Goal: Information Seeking & Learning: Learn about a topic

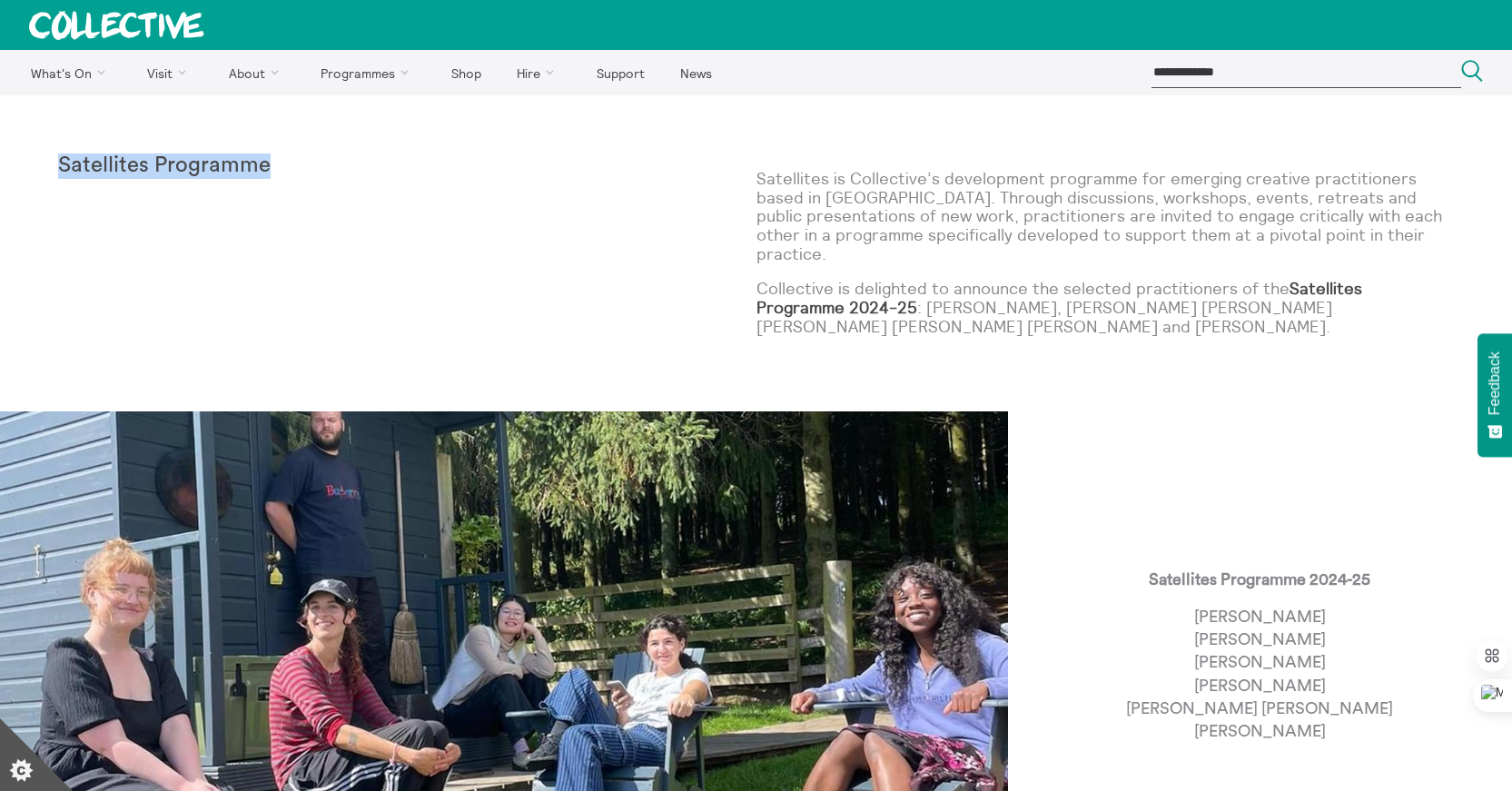
click at [826, 169] on p "Satellites is Collective’s development programme for emerging creative practiti…" at bounding box center [1106, 216] width 698 height 93
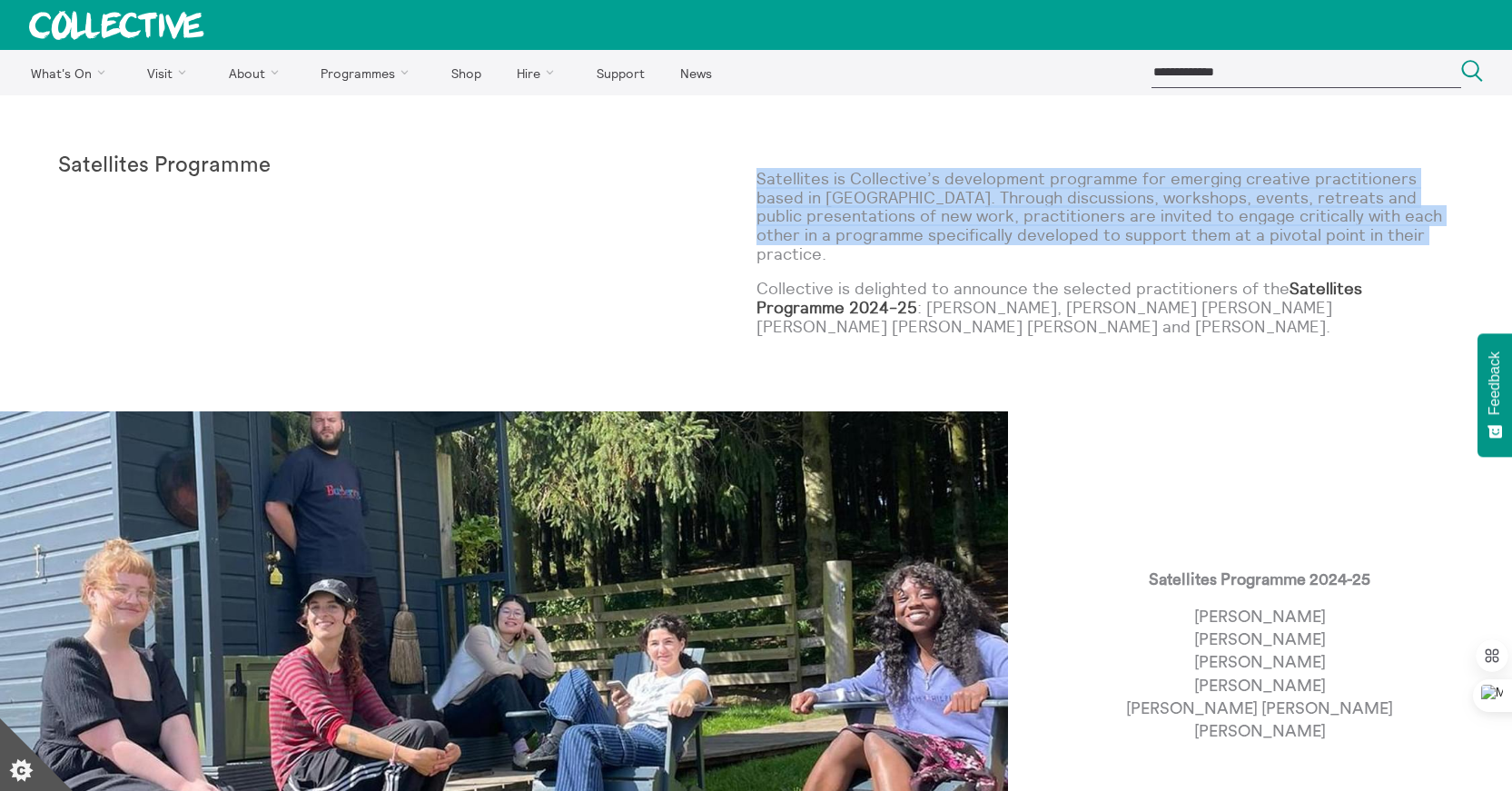
drag, startPoint x: 740, startPoint y: 180, endPoint x: 1513, endPoint y: 235, distance: 775.0
copy div "Satellites is Collective’s development programme for emerging creative practiti…"
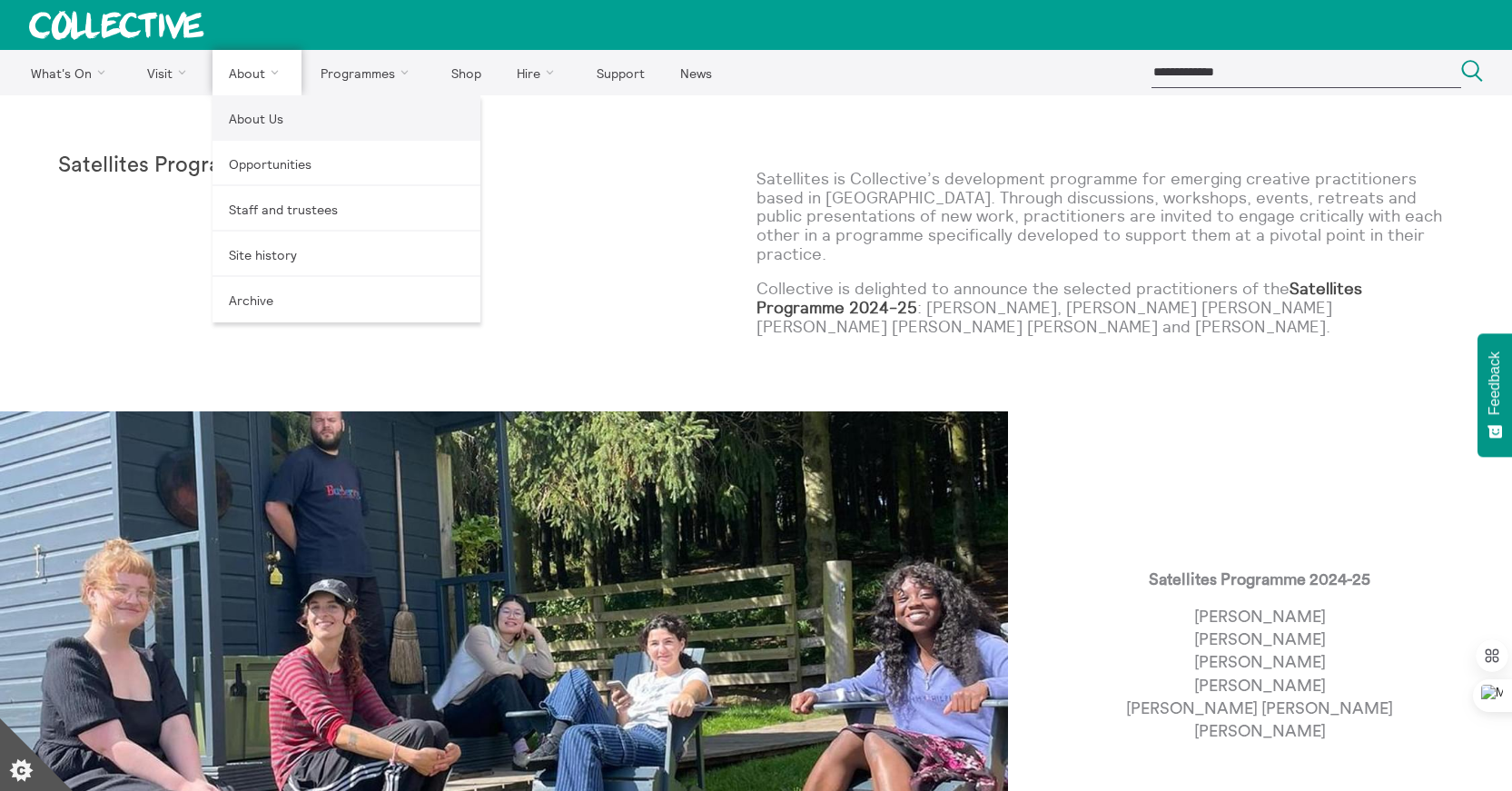
click at [257, 109] on link "About Us" at bounding box center [346, 118] width 268 height 46
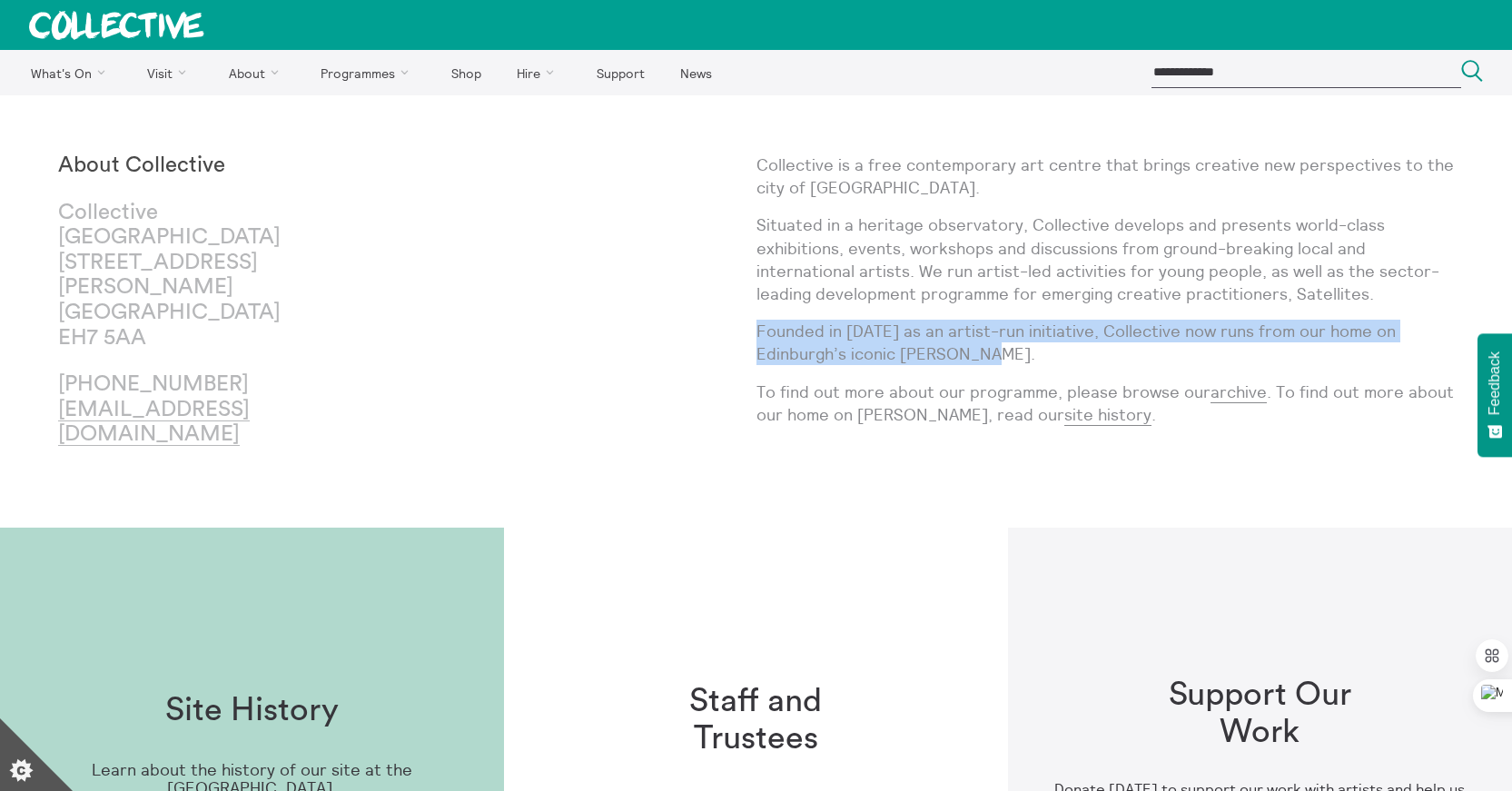
drag, startPoint x: 757, startPoint y: 331, endPoint x: 1031, endPoint y: 348, distance: 274.5
click at [1031, 348] on p "Founded in 1984 as an artist-run initiative, Collective now runs from our home …" at bounding box center [1106, 343] width 698 height 46
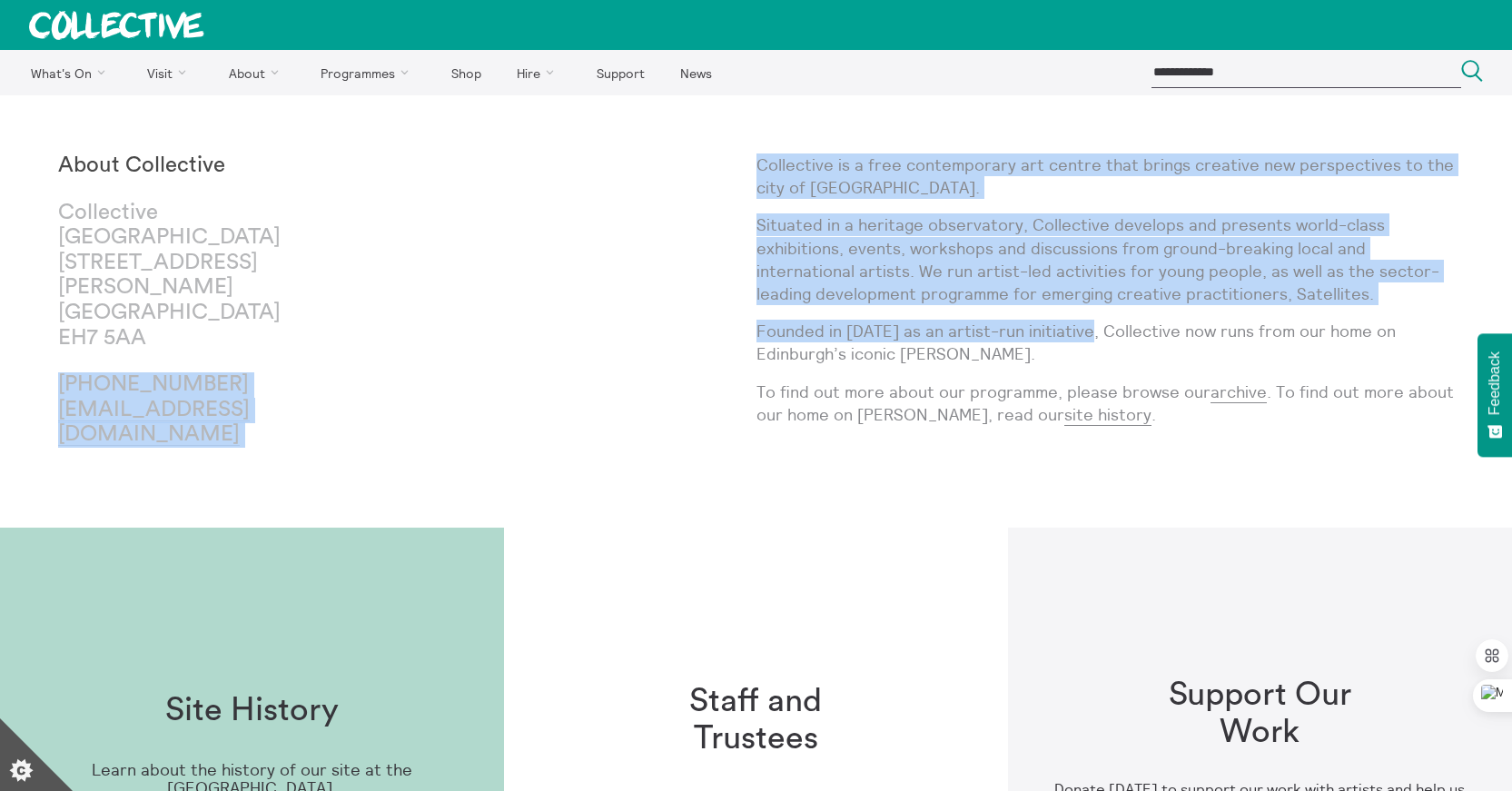
drag, startPoint x: 1080, startPoint y: 330, endPoint x: 751, endPoint y: 326, distance: 329.0
click at [751, 326] on div "About Collective Collective City Observatory 38 Calton Hill Edinburgh EH7 5AA +…" at bounding box center [756, 311] width 1396 height 316
click at [751, 326] on div "About Collective Collective City Observatory 38 Calton Hill Edinburgh EH7 5AA +…" at bounding box center [407, 311] width 698 height 316
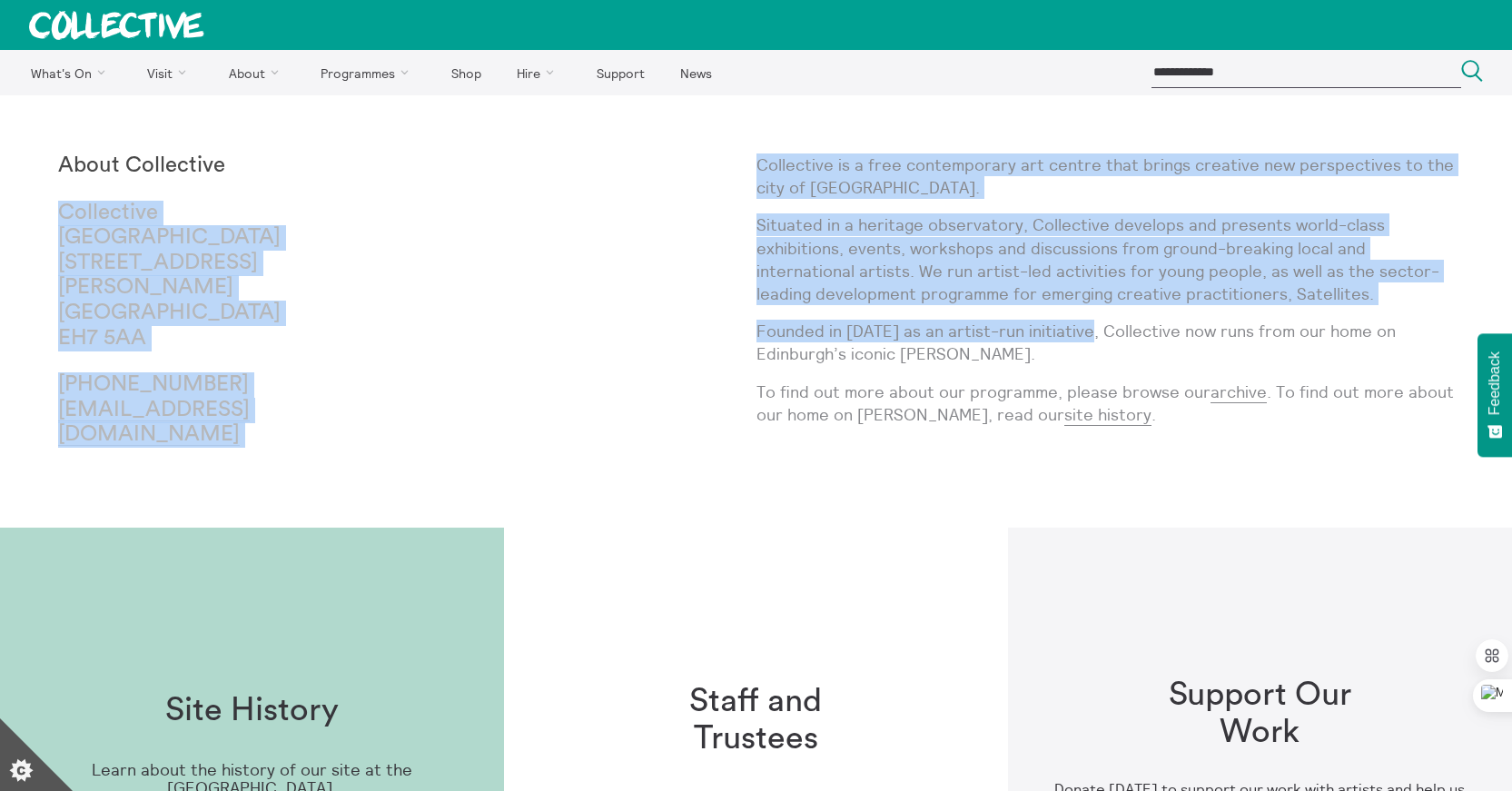
drag, startPoint x: 1084, startPoint y: 328, endPoint x: 730, endPoint y: 157, distance: 393.1
click at [730, 157] on div "About Collective Collective City Observatory 38 Calton Hill Edinburgh EH7 5AA +…" at bounding box center [756, 311] width 1396 height 316
click at [854, 263] on p "Situated in a heritage observatory, Collective develops and presents world-clas…" at bounding box center [1106, 259] width 698 height 91
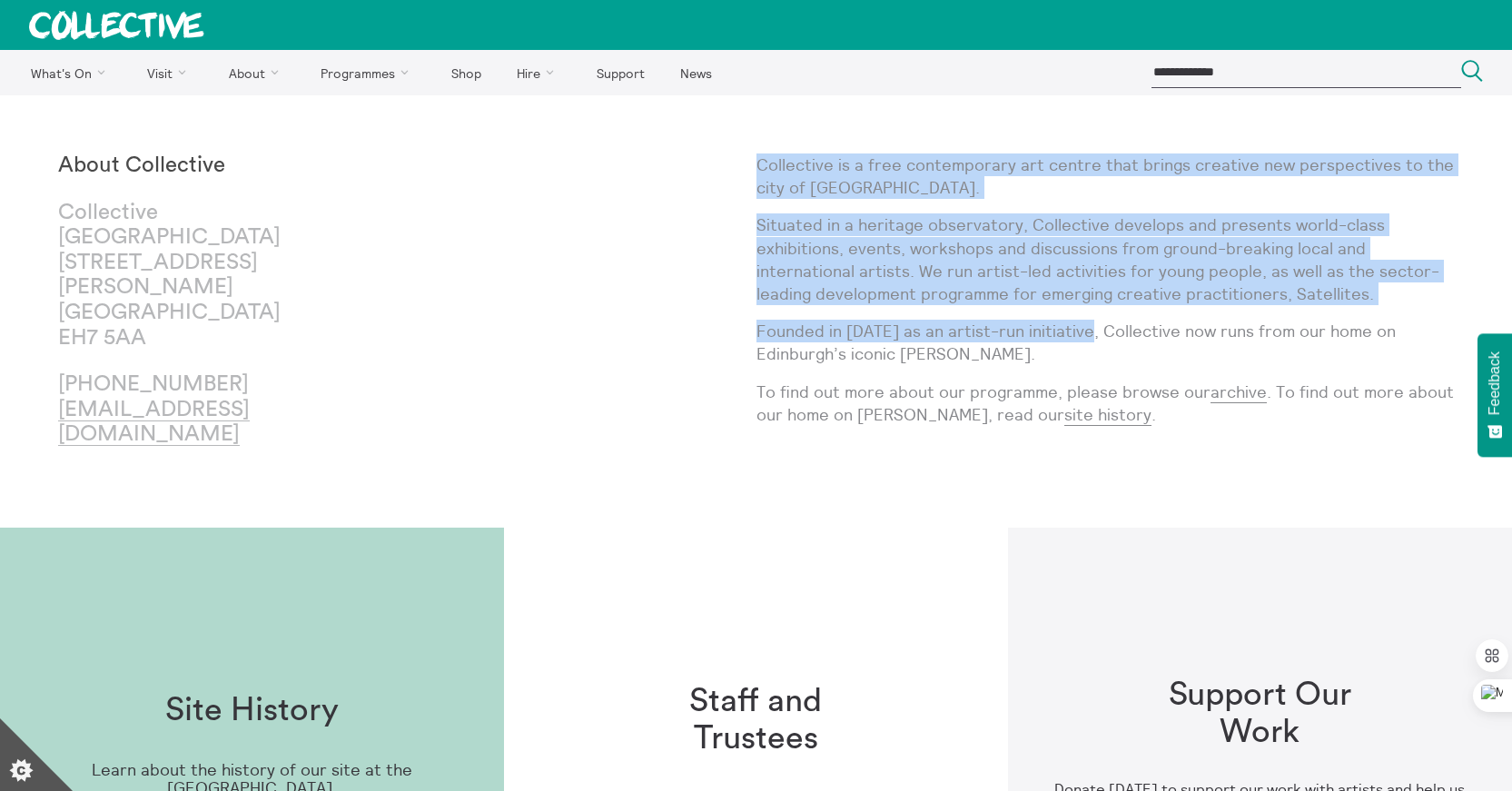
drag, startPoint x: 756, startPoint y: 166, endPoint x: 1080, endPoint y: 326, distance: 361.4
click at [1080, 326] on div "Collective is a free contemporary art centre that brings creative new perspecti…" at bounding box center [1106, 311] width 698 height 316
copy div "Collective is a free contemporary art centre that brings creative new perspecti…"
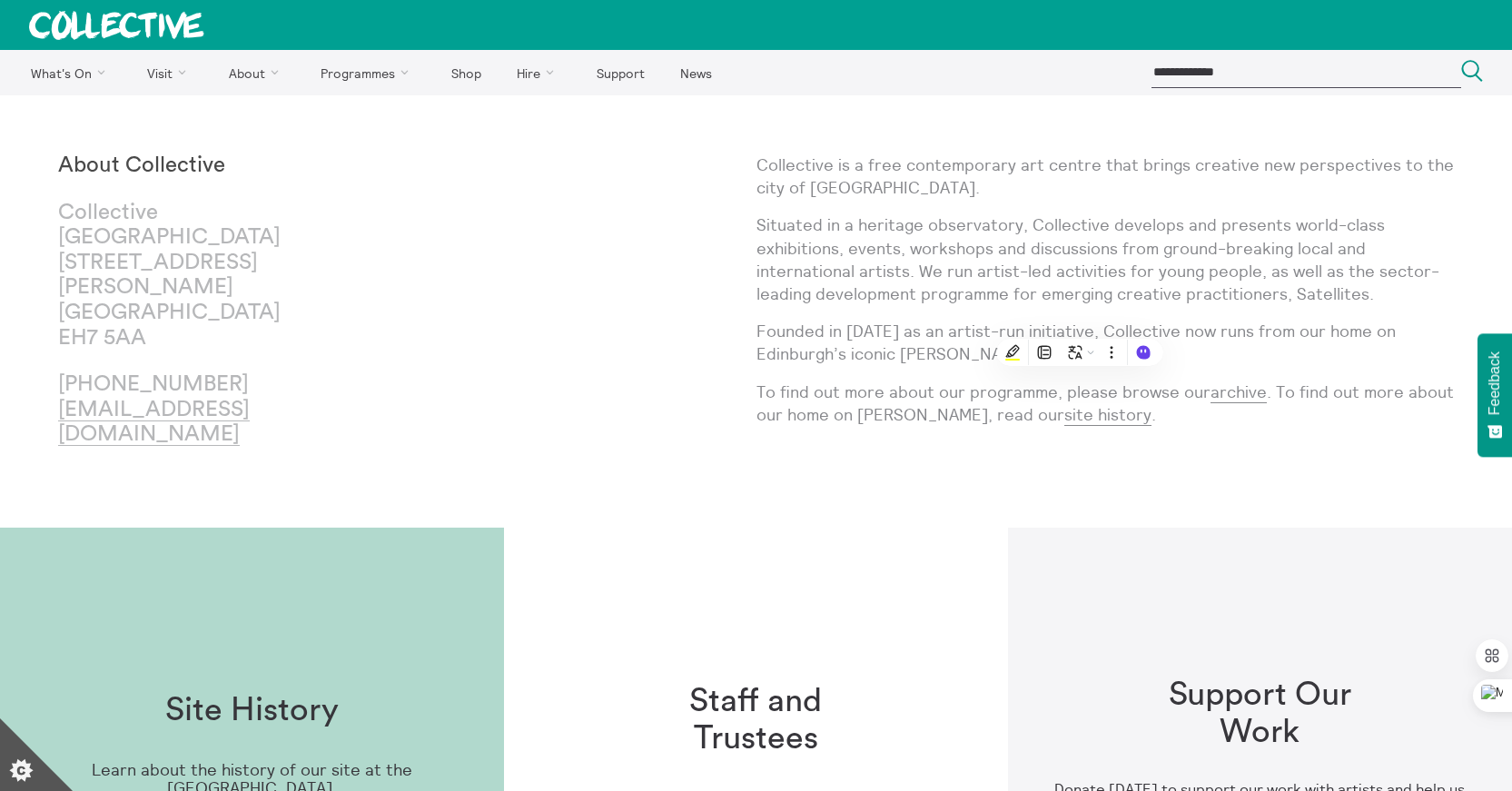
click at [1301, 65] on input "search" at bounding box center [1306, 71] width 309 height 30
type input "**********"
click at [1461, 60] on button "Search Close" at bounding box center [1471, 72] width 22 height 25
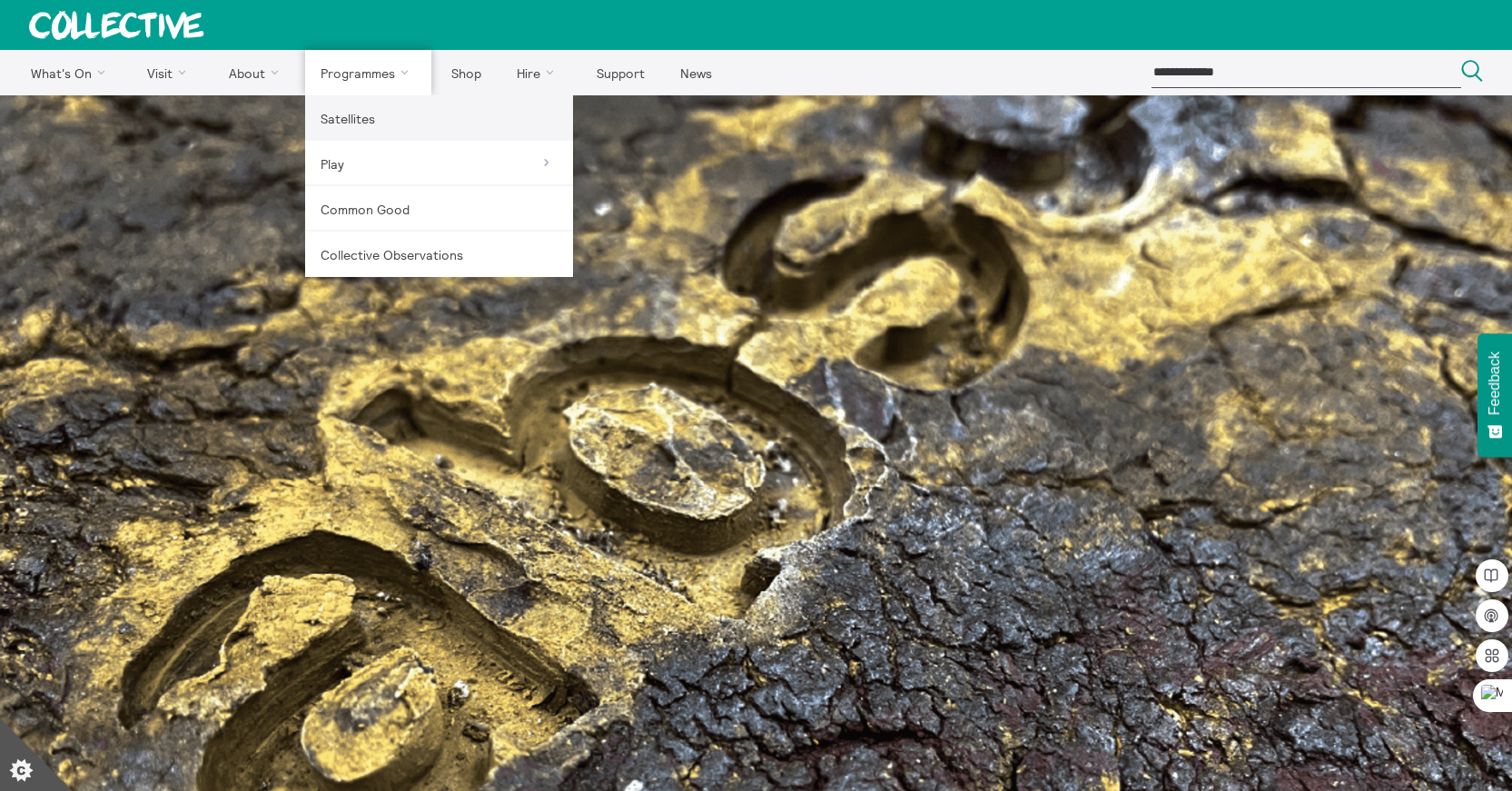
click at [363, 109] on link "Satellites" at bounding box center [440, 118] width 268 height 46
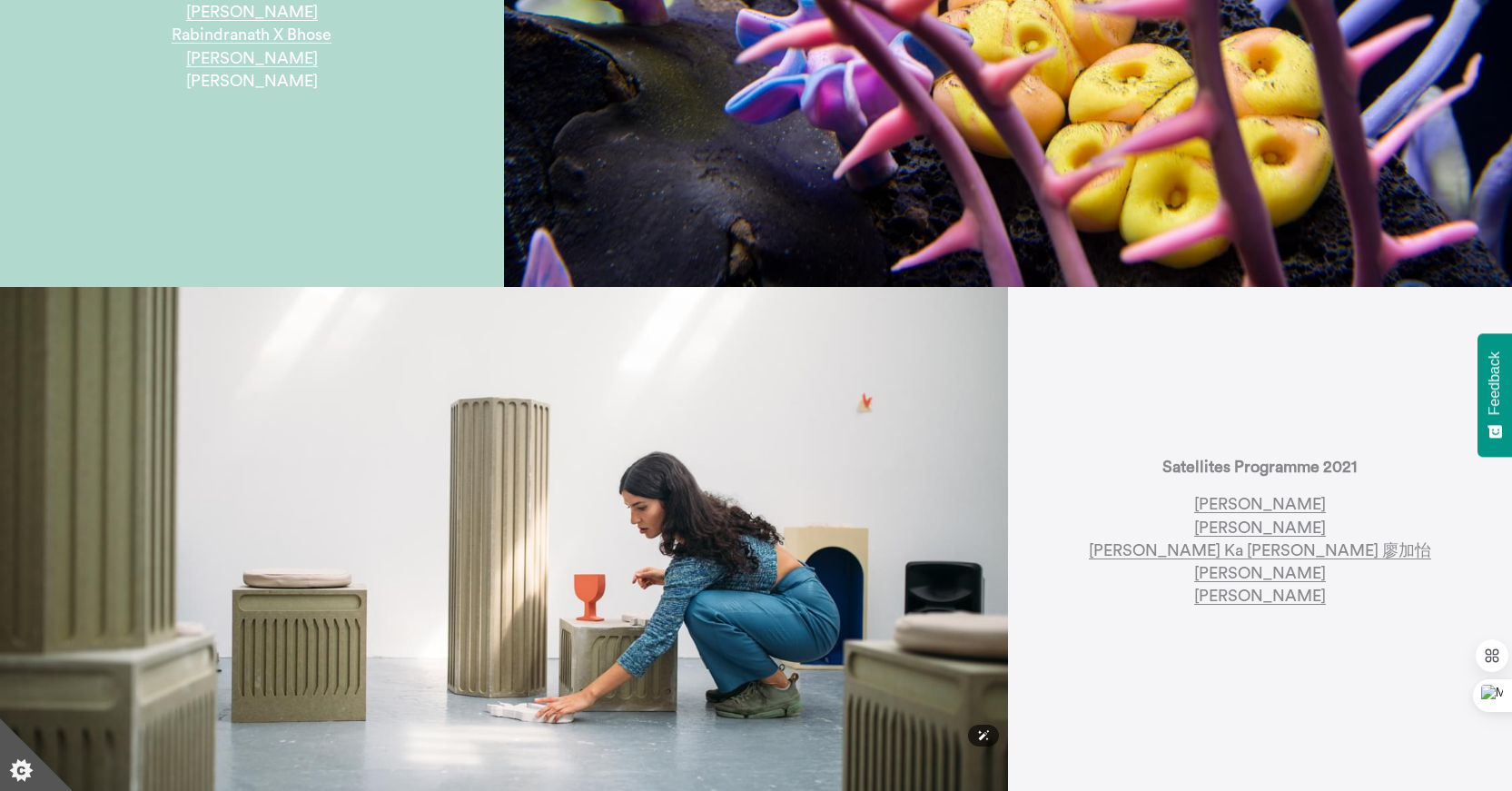
scroll to position [1177, 0]
